Goal: Find contact information: Find contact information

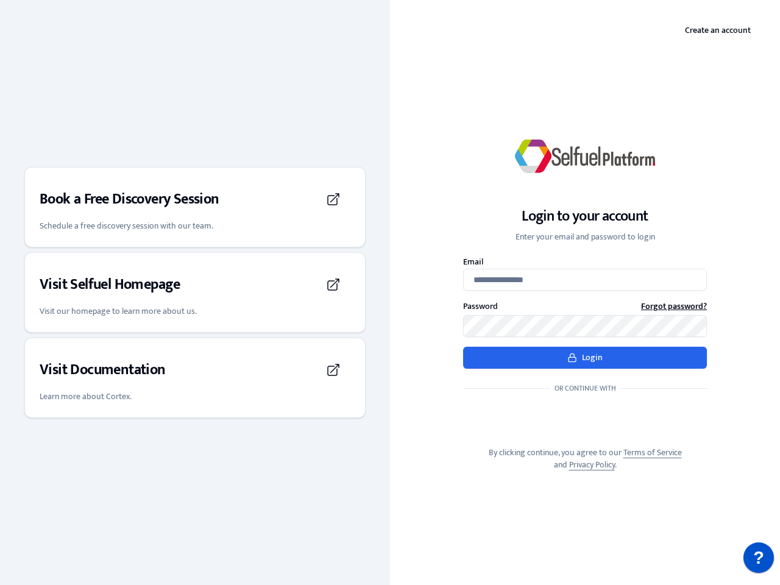
click at [390, 293] on div "Login to your account Enter your email and password to login Email Password For…" at bounding box center [585, 292] width 390 height 396
click at [195, 207] on h3 "Book a Free Discovery Session" at bounding box center [130, 200] width 180 height 20
click at [195, 293] on div "Visit Selfuel Homepage" at bounding box center [195, 285] width 311 height 34
click at [195, 378] on div "Visit Documentation" at bounding box center [195, 370] width 311 height 34
click at [759, 558] on p "?" at bounding box center [758, 557] width 11 height 30
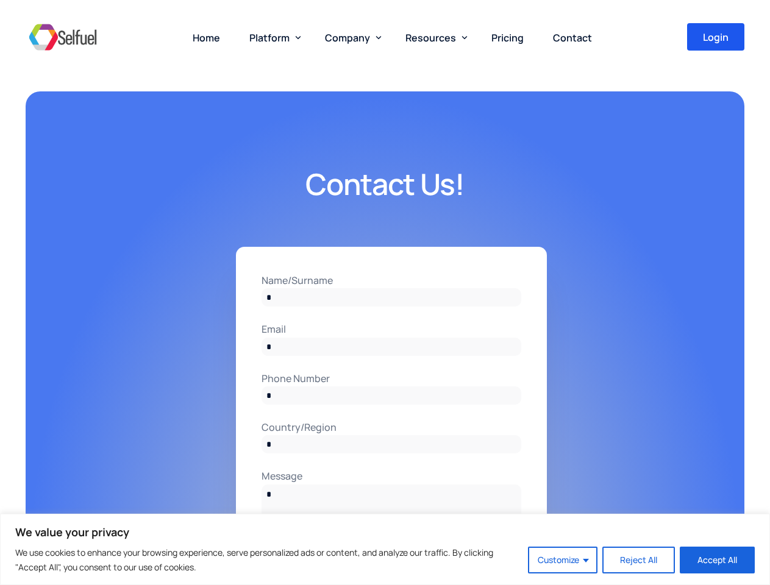
click at [385, 293] on input "Name/Surname" at bounding box center [391, 297] width 260 height 18
click at [563, 560] on button "Customize" at bounding box center [562, 560] width 69 height 27
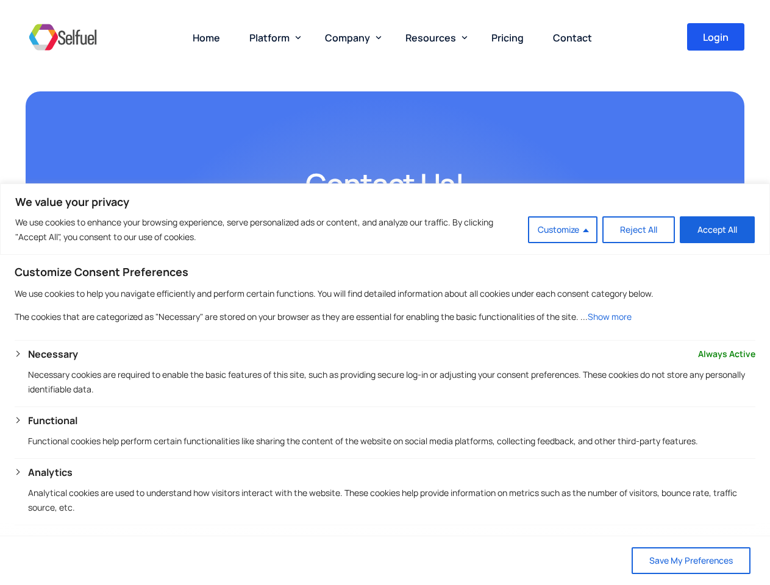
click at [272, 37] on span "Platform" at bounding box center [269, 37] width 40 height 13
click at [350, 37] on span "Company" at bounding box center [347, 37] width 45 height 13
click at [433, 37] on span "Resources" at bounding box center [430, 37] width 51 height 13
